Goal: Task Accomplishment & Management: Complete application form

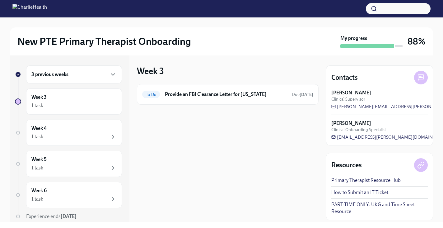
click at [82, 74] on div "3 previous weeks" at bounding box center [73, 74] width 85 height 7
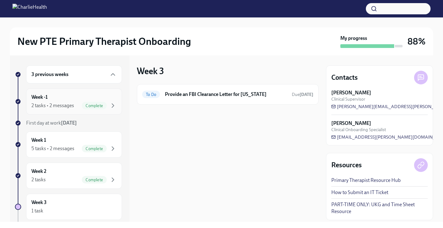
click at [73, 107] on div "2 tasks • 2 messages" at bounding box center [52, 105] width 43 height 7
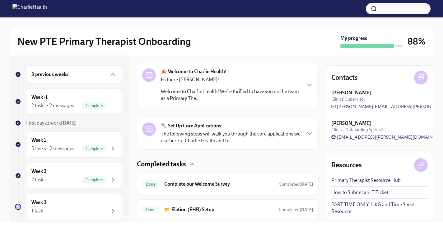
click at [223, 94] on p "Welcome to Charlie Health! We’re thrilled to have you on the team as a Primary …" at bounding box center [231, 95] width 140 height 14
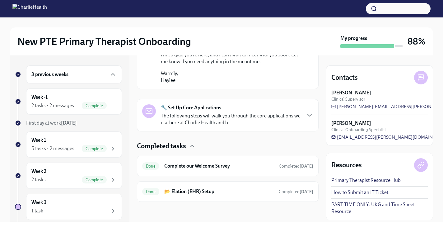
scroll to position [516, 0]
click at [89, 145] on div "Complete" at bounding box center [94, 148] width 25 height 7
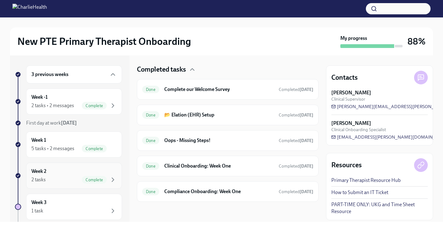
click at [91, 175] on div "Week 2 2 tasks Complete" at bounding box center [73, 176] width 85 height 16
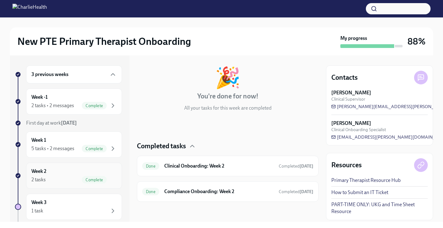
scroll to position [27, 0]
click at [186, 167] on h6 "Clinical Onboarding: Week 2" at bounding box center [219, 166] width 110 height 7
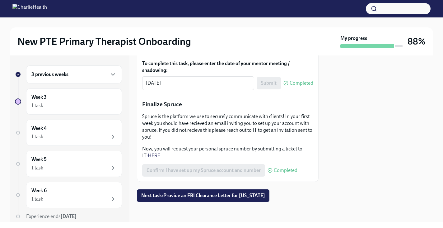
scroll to position [802, 0]
click at [179, 195] on span "Next task : Provide an FBI Clearance Letter for [US_STATE]" at bounding box center [203, 195] width 124 height 6
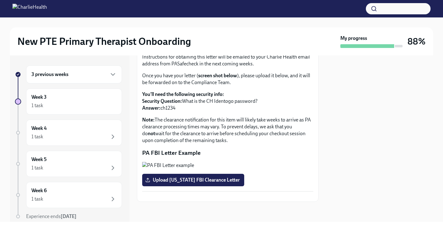
click at [84, 74] on div "3 previous weeks" at bounding box center [73, 74] width 85 height 7
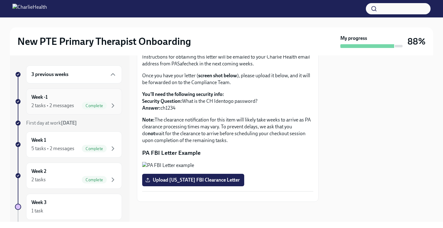
click at [84, 108] on span "Complete" at bounding box center [94, 105] width 25 height 5
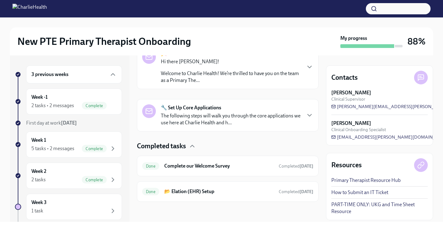
scroll to position [113, 0]
click at [187, 127] on div "🔧 Set Up Core Applications The following steps will walk you through the core a…" at bounding box center [228, 115] width 182 height 32
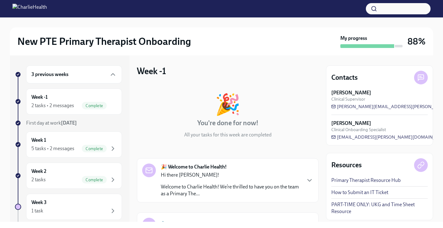
scroll to position [0, 0]
click at [87, 81] on div "3 previous weeks" at bounding box center [74, 74] width 96 height 18
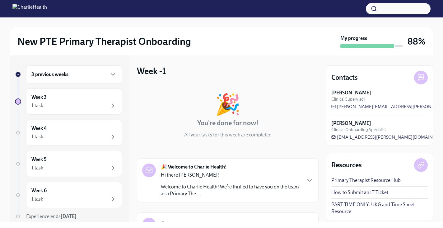
click at [93, 79] on div "3 previous weeks" at bounding box center [74, 74] width 96 height 18
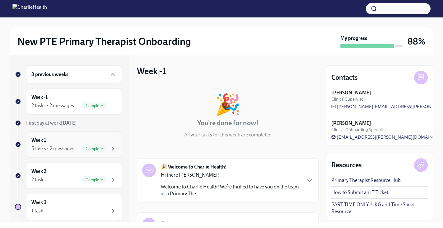
click at [75, 150] on div "5 tasks • 2 messages Complete" at bounding box center [73, 148] width 85 height 7
click at [83, 173] on div "Week 2 2 tasks Complete" at bounding box center [73, 176] width 85 height 16
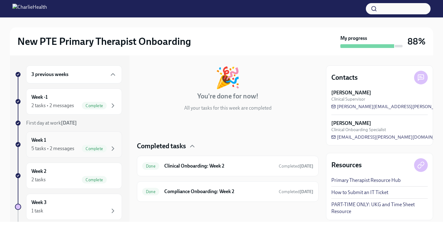
scroll to position [24, 0]
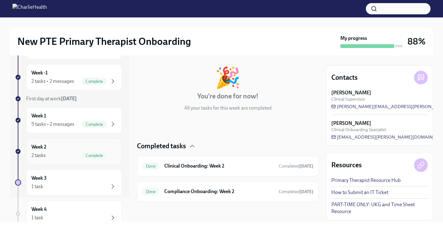
click at [73, 147] on div "Week 2 2 tasks Complete" at bounding box center [73, 152] width 85 height 16
click at [186, 168] on h6 "Clinical Onboarding: Week 2" at bounding box center [219, 166] width 110 height 7
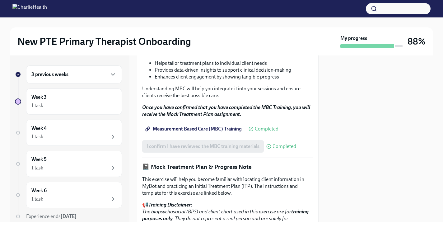
scroll to position [348, 0]
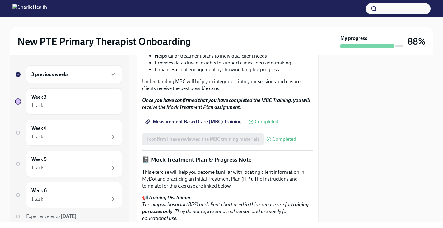
click at [180, 128] on link "Measurement Based Care (MBC) Training" at bounding box center [194, 122] width 104 height 12
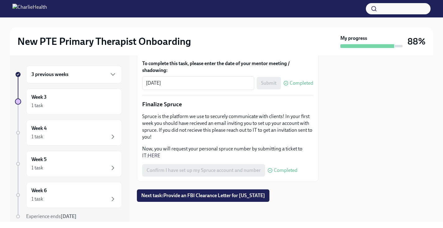
scroll to position [802, 0]
